Goal: Download file/media

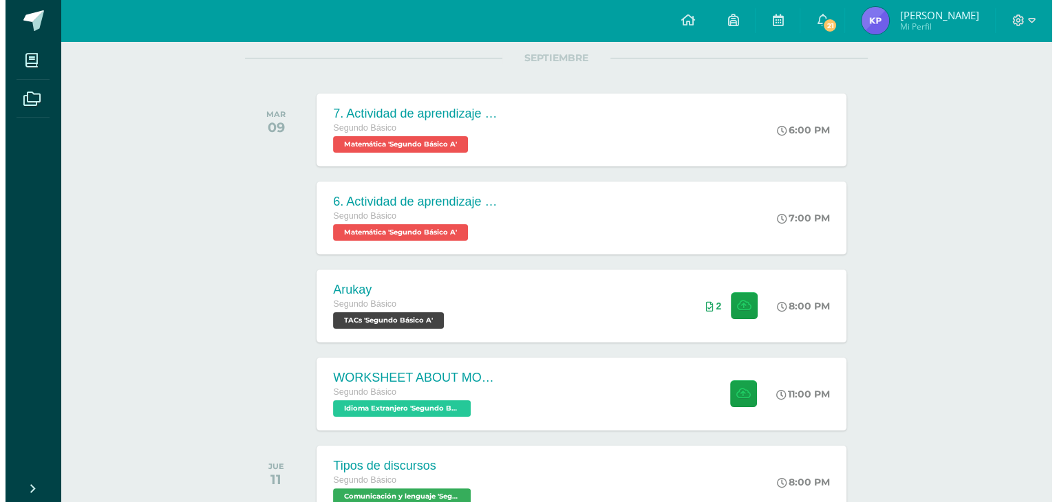
scroll to position [187, 0]
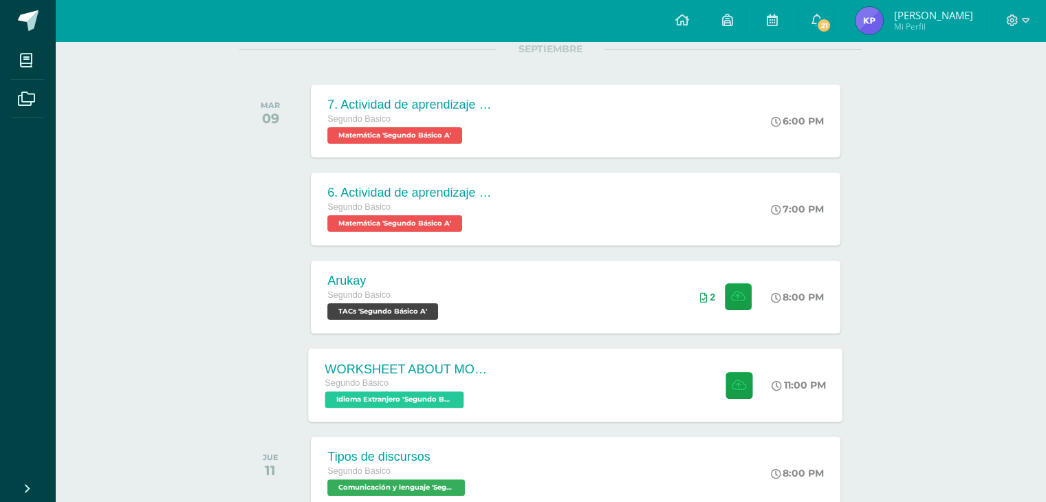
click at [521, 393] on div "WORKSHEET ABOUT MODAL VERBS Segundo Básico Idioma Extranjero 'Segundo Básico A'…" at bounding box center [576, 385] width 535 height 74
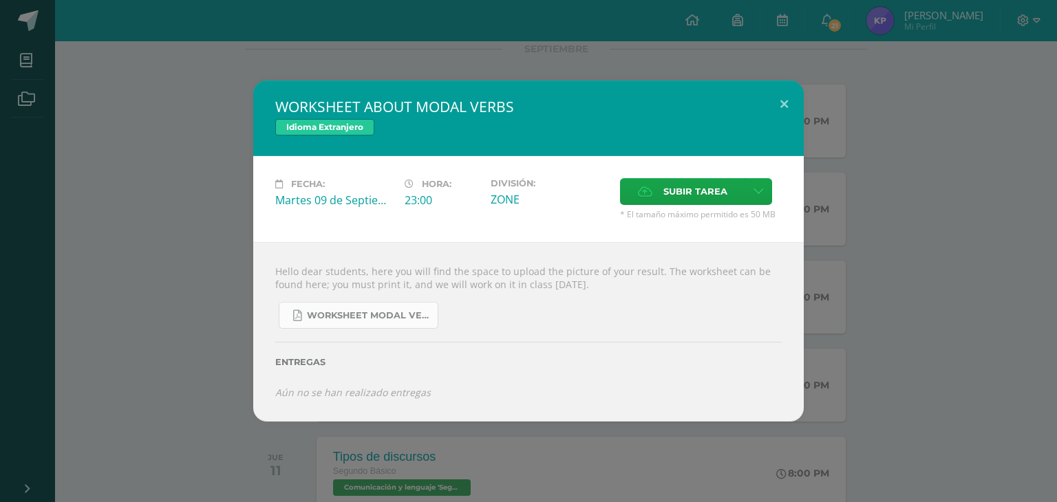
click at [390, 320] on span "WORKSHEET MODAL VERBS.pdf" at bounding box center [369, 315] width 124 height 11
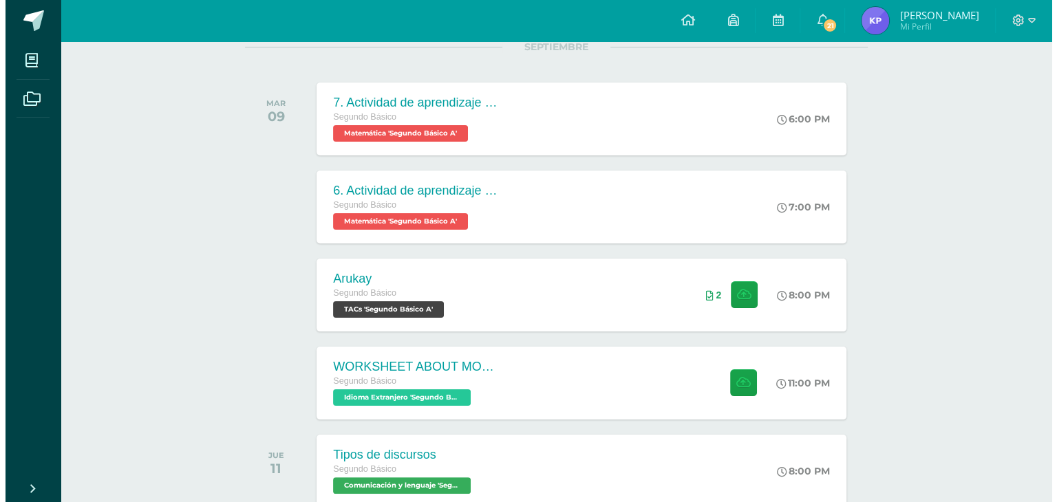
scroll to position [334, 0]
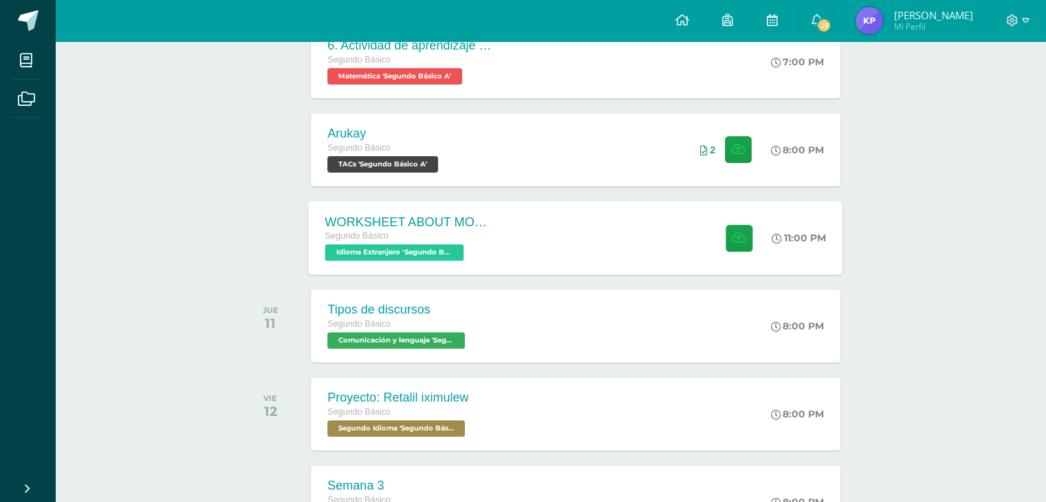
click at [520, 220] on div "WORKSHEET ABOUT MODAL VERBS Segundo Básico Idioma Extranjero 'Segundo Básico A'…" at bounding box center [576, 238] width 535 height 74
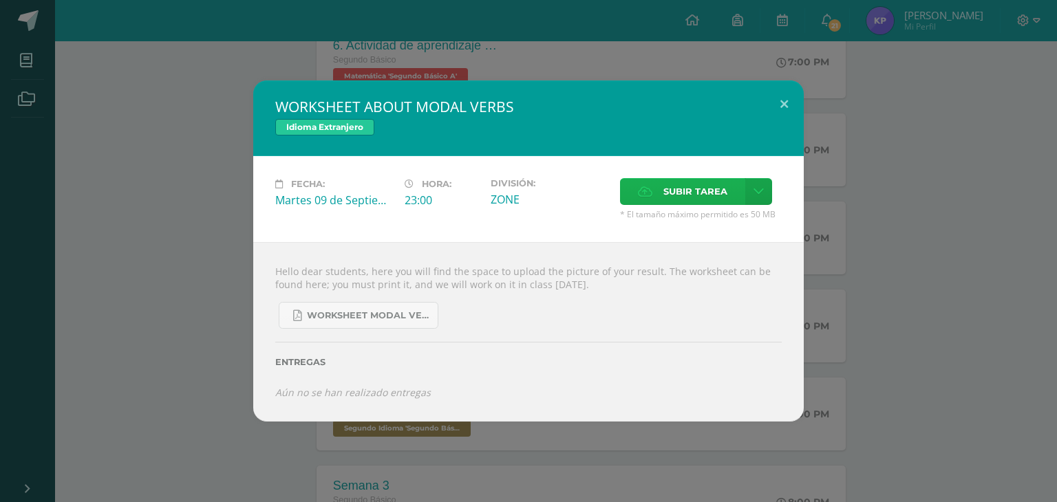
click at [696, 203] on span "Subir tarea" at bounding box center [695, 191] width 64 height 25
click at [0, 0] on input "Subir tarea" at bounding box center [0, 0] width 0 height 0
